Goal: Transaction & Acquisition: Purchase product/service

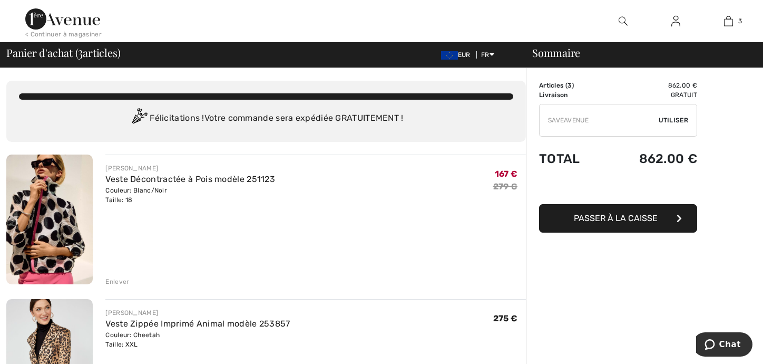
type input "SAVEAVENUE"
click at [674, 121] on span "Utiliser" at bounding box center [674, 119] width 30 height 9
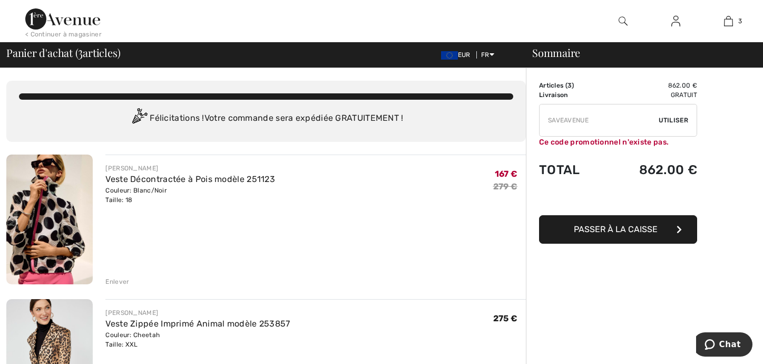
click at [84, 18] on img at bounding box center [62, 18] width 75 height 21
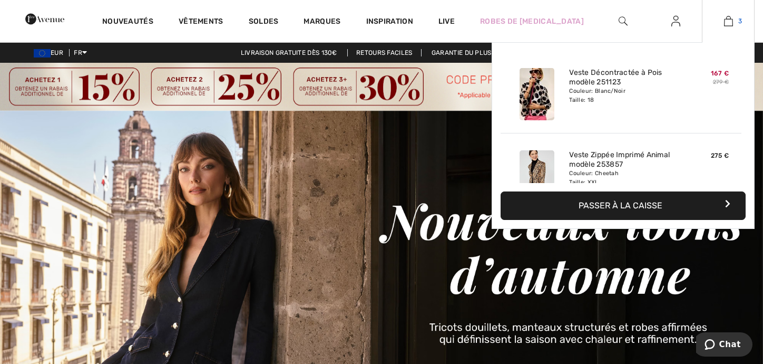
click at [730, 20] on img at bounding box center [728, 21] width 9 height 13
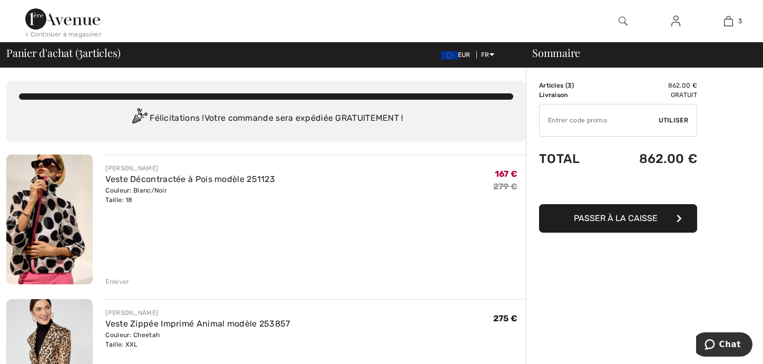
click at [630, 115] on input "TEXT" at bounding box center [599, 120] width 119 height 32
type input "SALEAVENUE"
click at [677, 119] on span "Utiliser" at bounding box center [674, 119] width 30 height 9
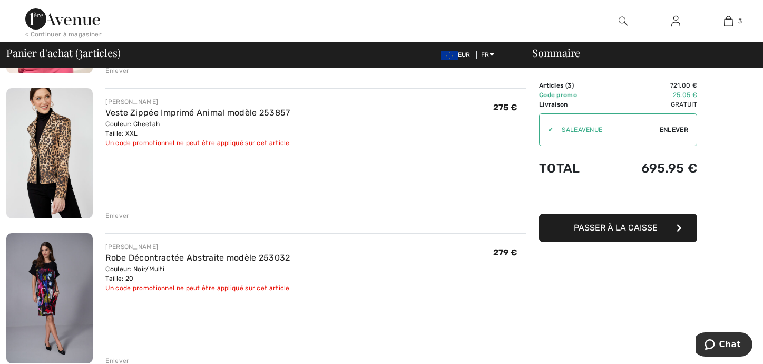
scroll to position [264, 0]
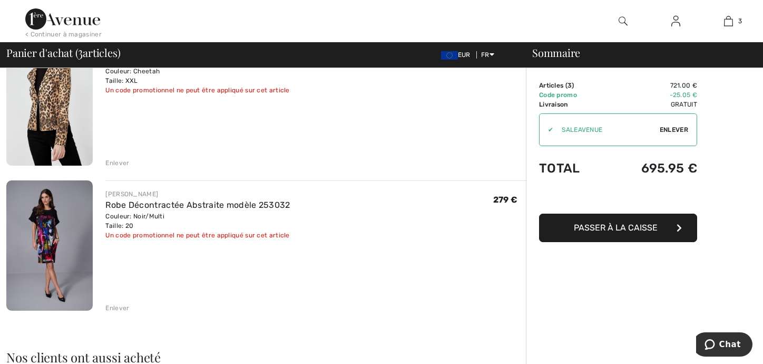
click at [41, 220] on img at bounding box center [49, 245] width 86 height 130
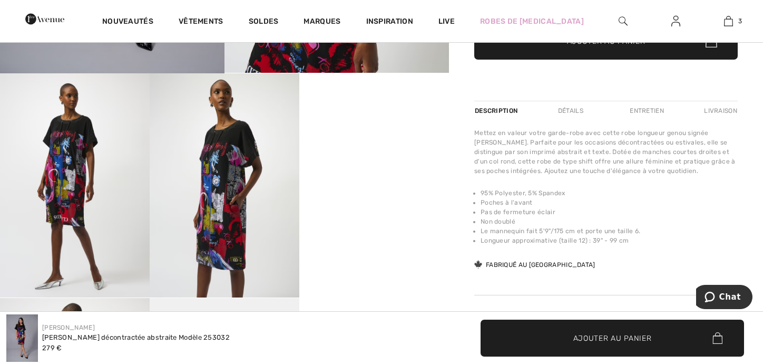
scroll to position [369, 0]
